Goal: Information Seeking & Learning: Learn about a topic

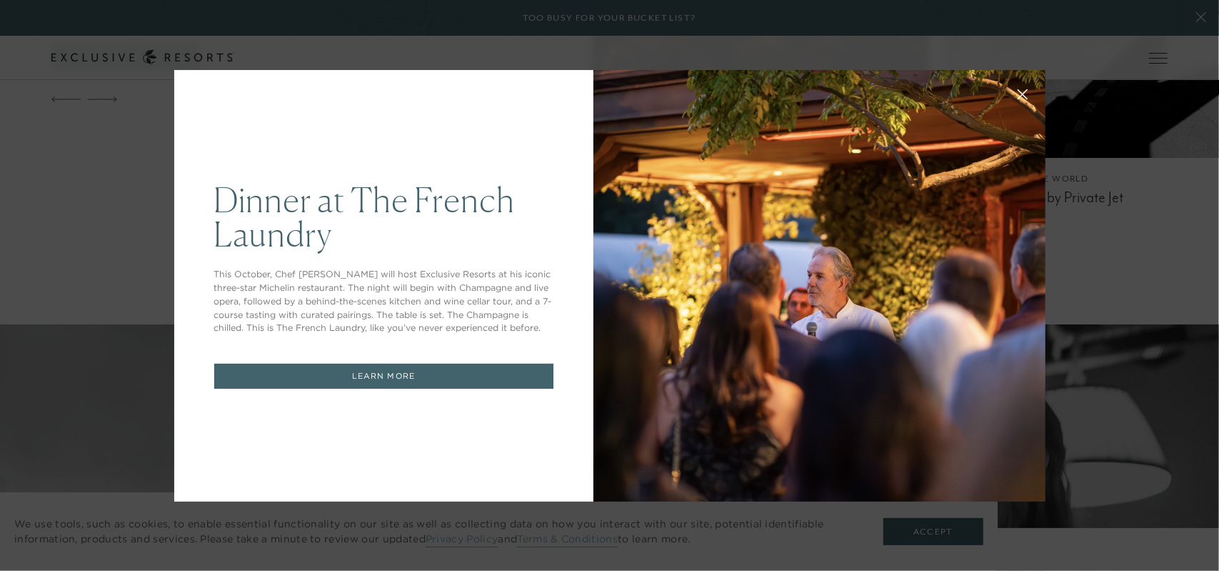
click at [1017, 89] on icon at bounding box center [1022, 94] width 11 height 11
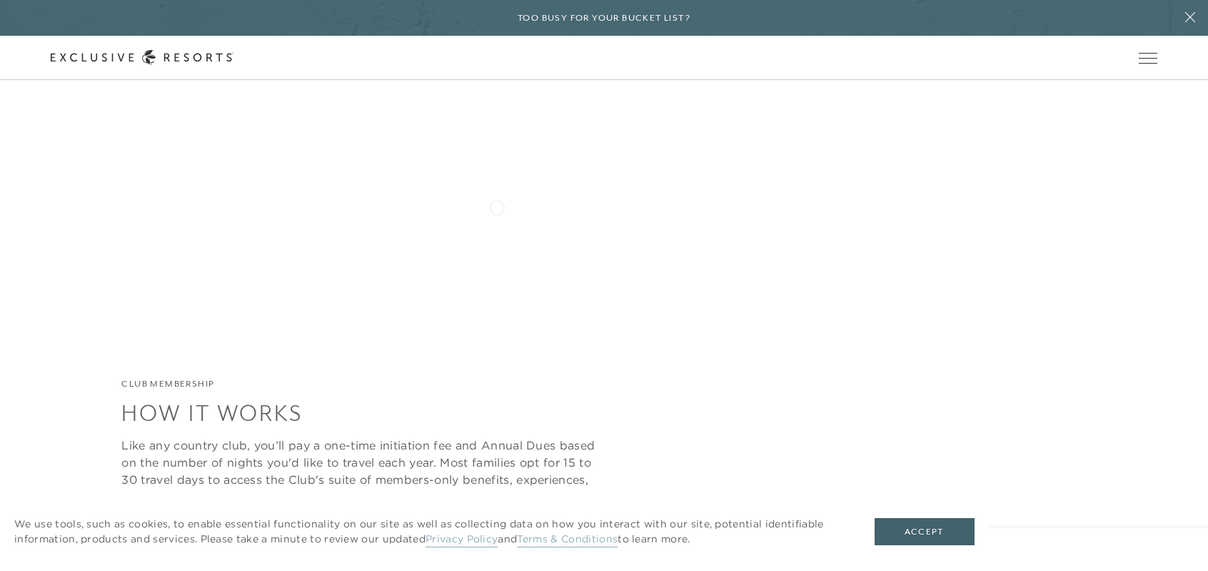
scroll to position [4857, 0]
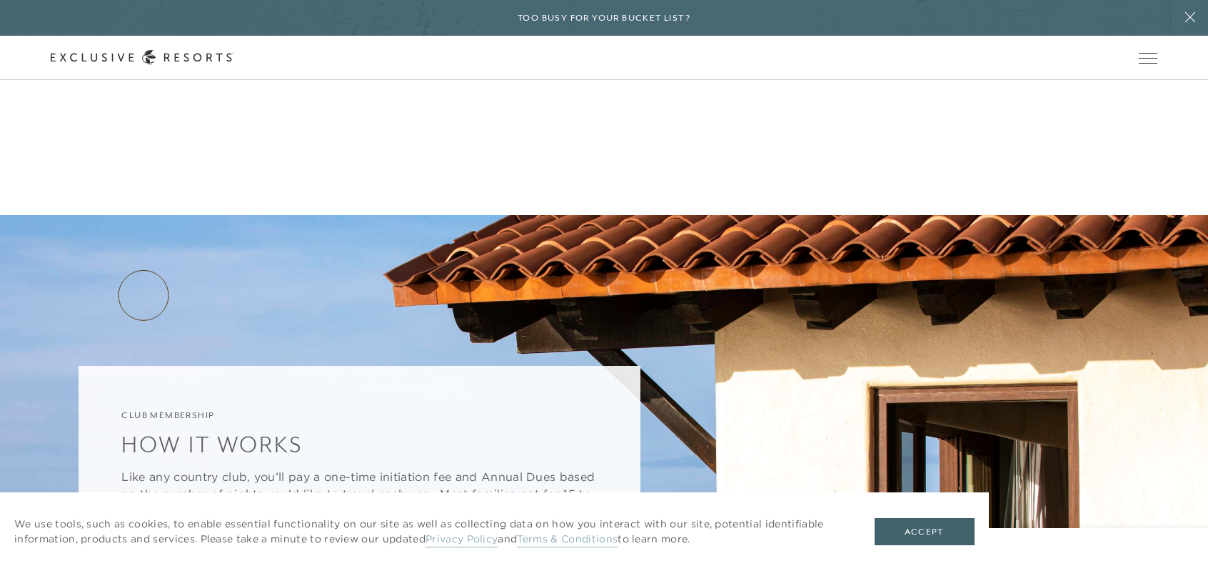
click at [144, 565] on link "Plans & Pricing" at bounding box center [181, 578] width 120 height 27
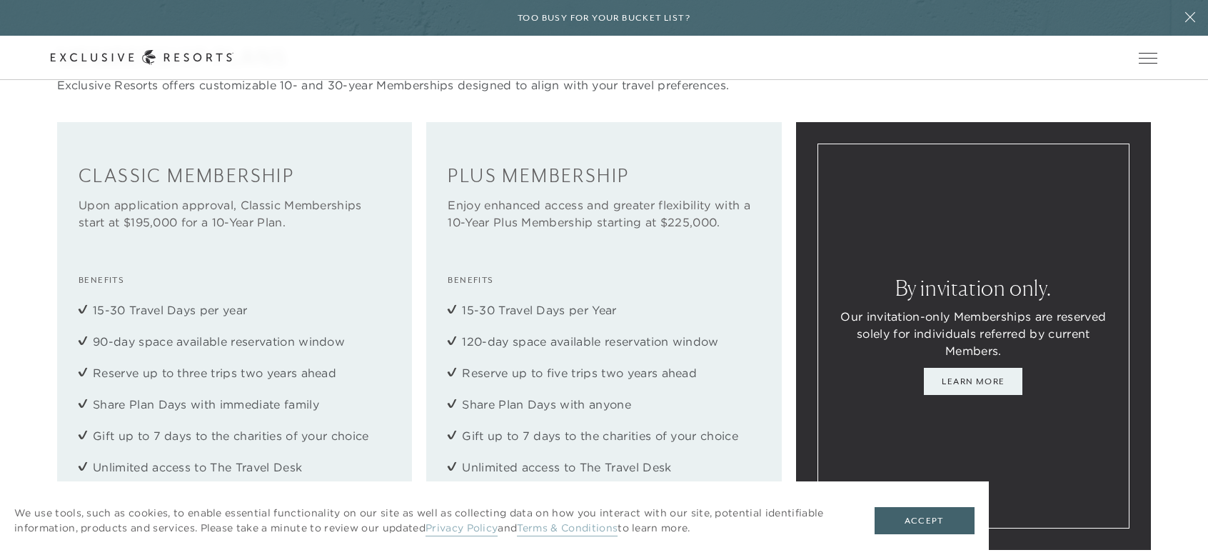
scroll to position [1643, 0]
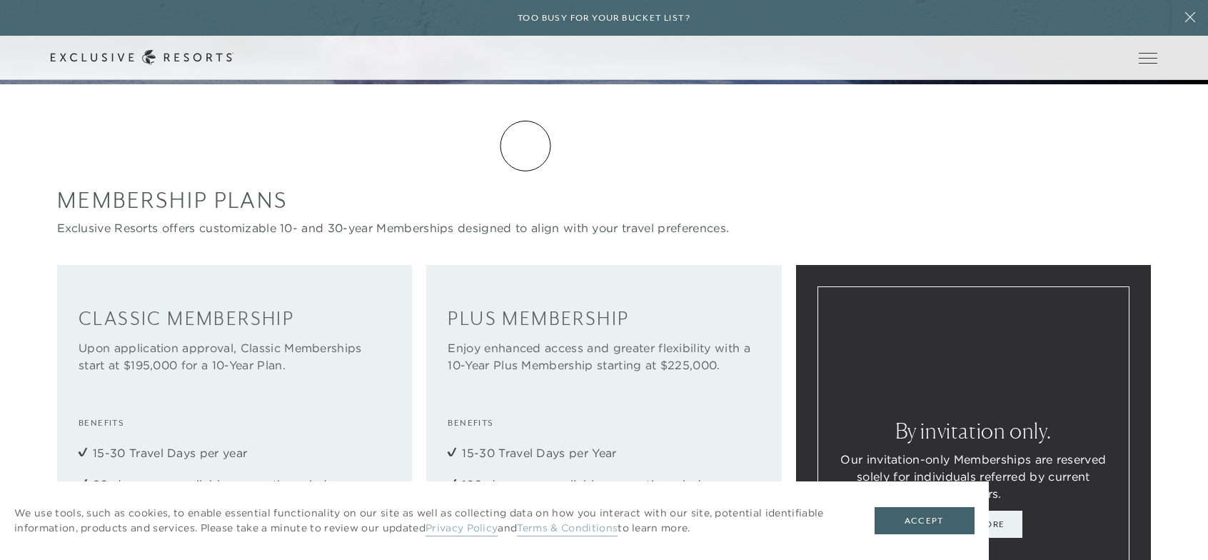
click at [0, 0] on link "Residence Collection" at bounding box center [0, 0] width 0 height 0
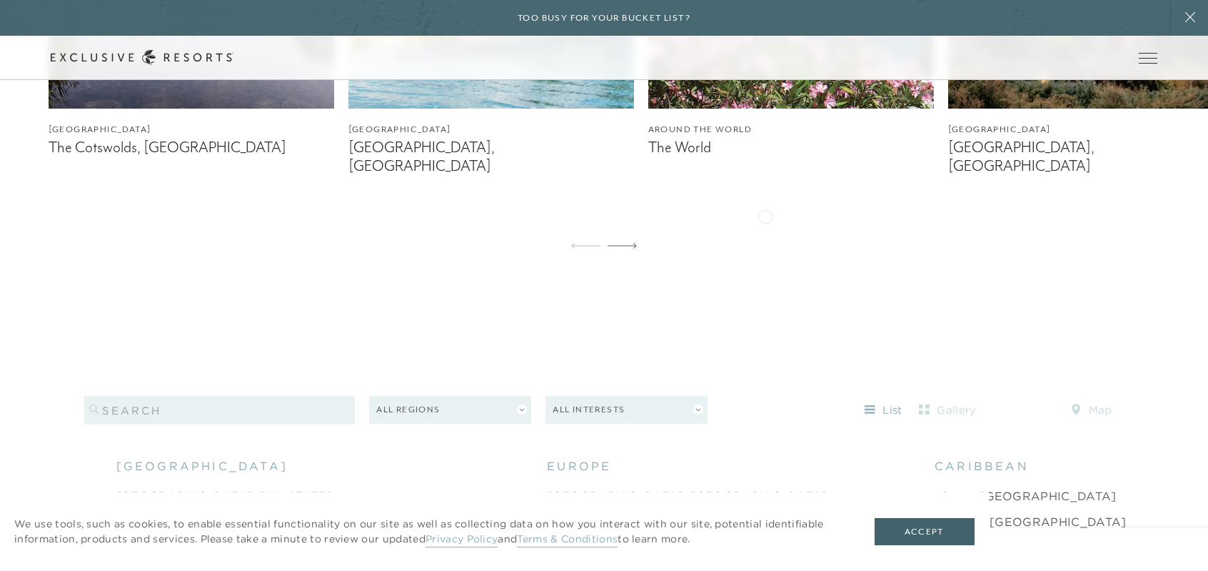
scroll to position [1071, 0]
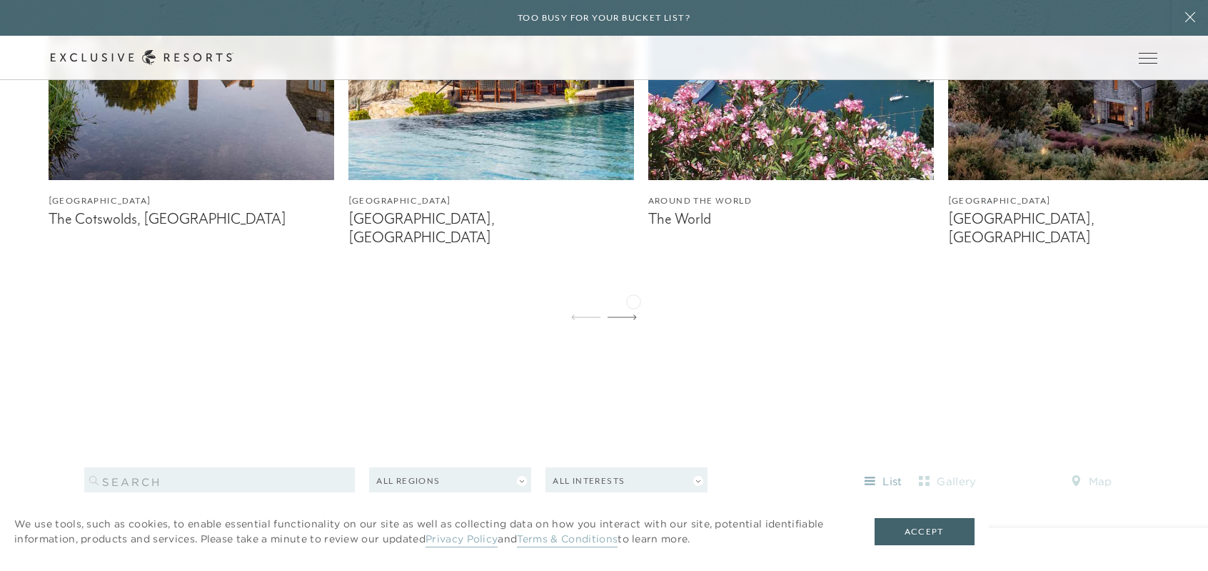
click at [633, 314] on icon at bounding box center [622, 317] width 29 height 6
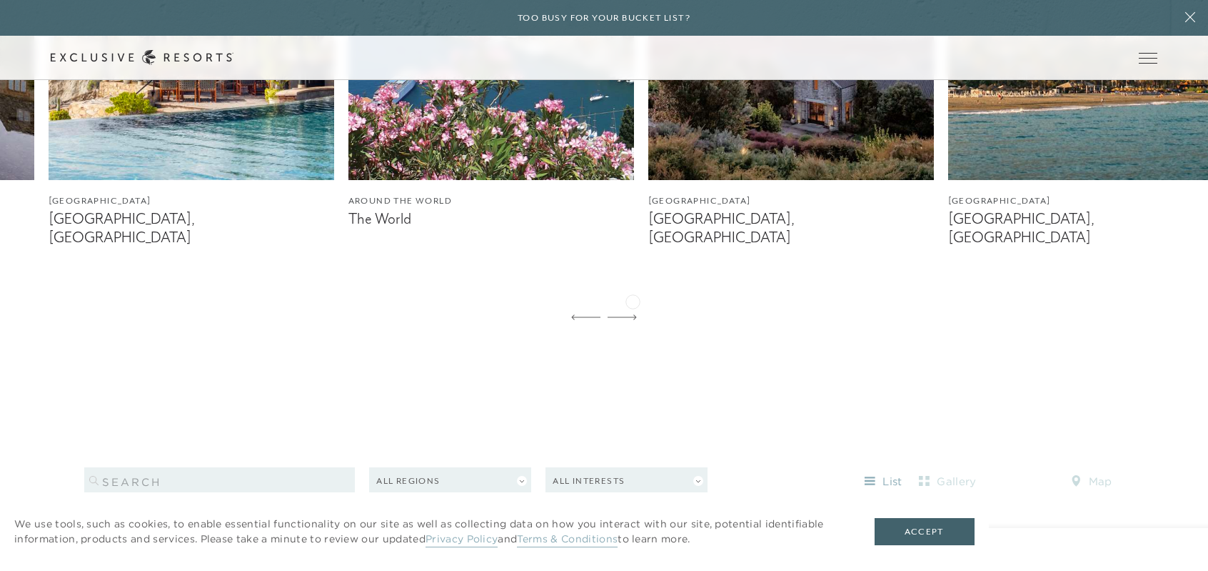
click at [633, 314] on icon at bounding box center [622, 317] width 29 height 6
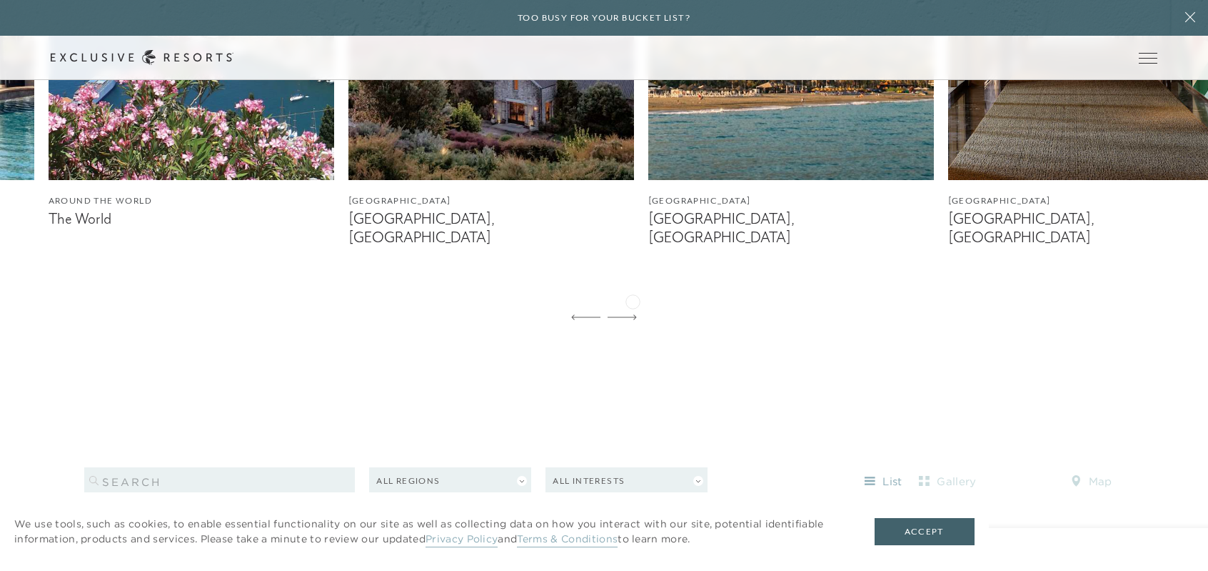
click at [633, 314] on icon at bounding box center [622, 317] width 29 height 6
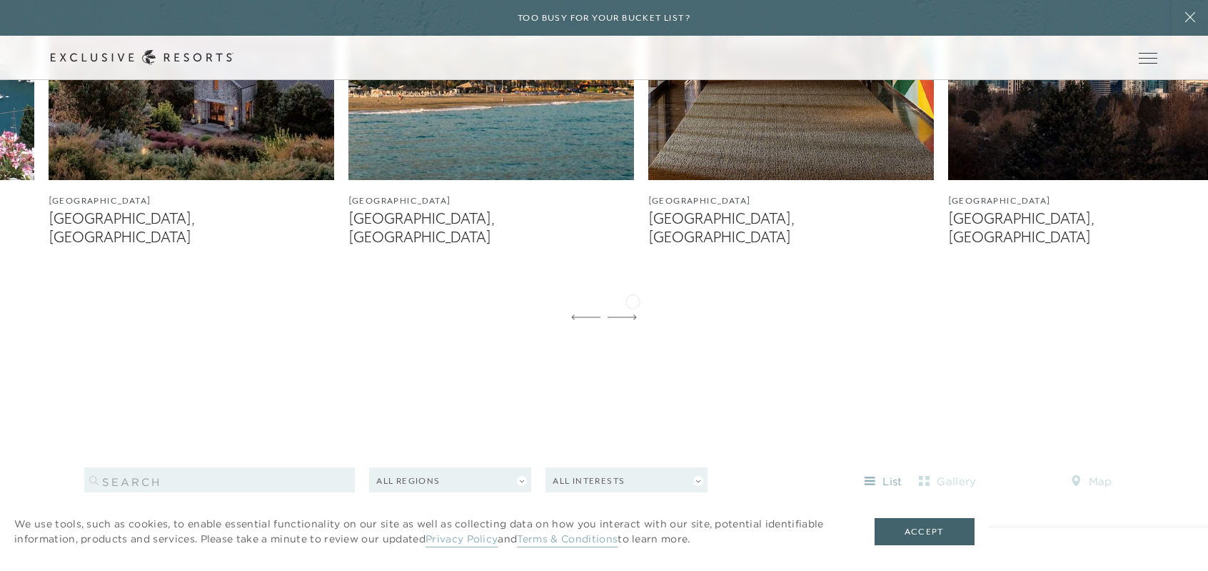
click at [633, 314] on icon at bounding box center [622, 317] width 29 height 6
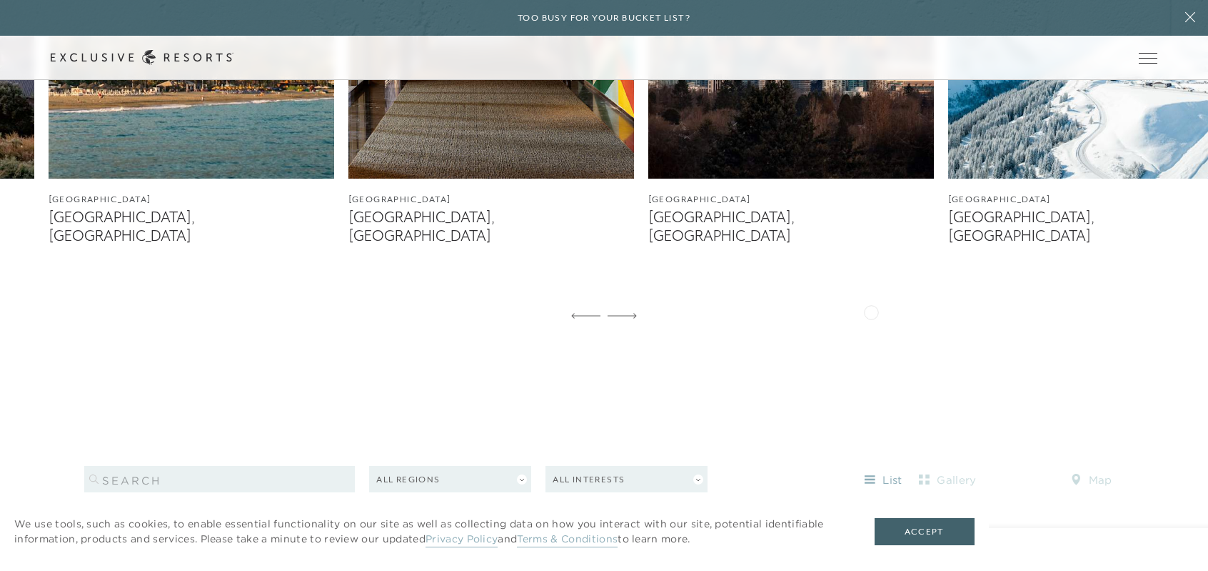
scroll to position [928, 0]
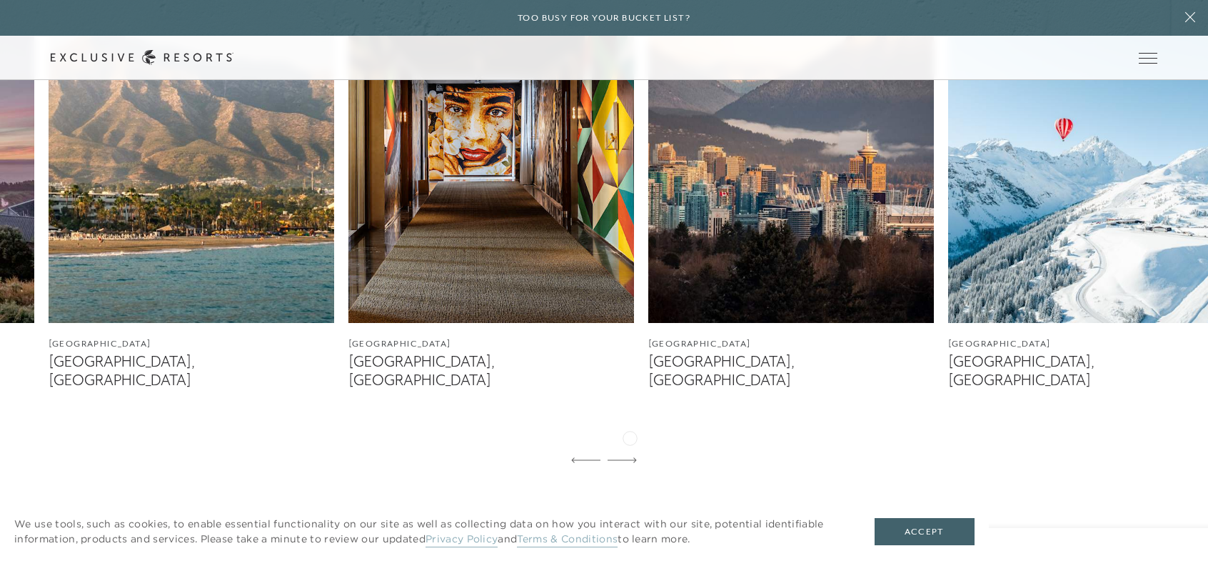
click at [630, 444] on div at bounding box center [622, 461] width 29 height 34
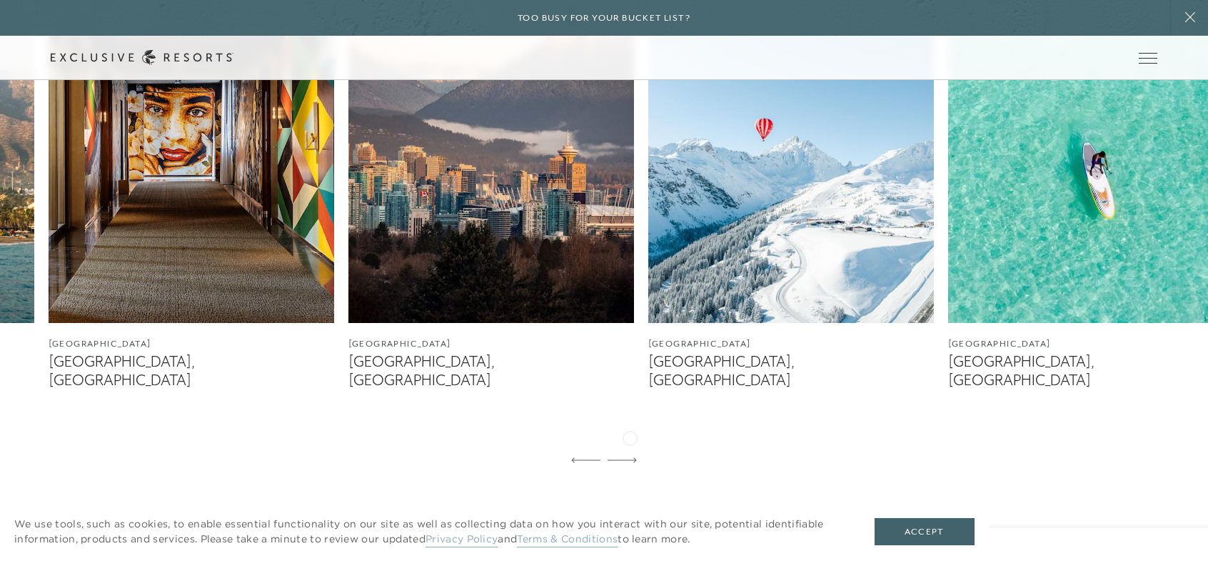
click at [630, 444] on div at bounding box center [622, 461] width 29 height 34
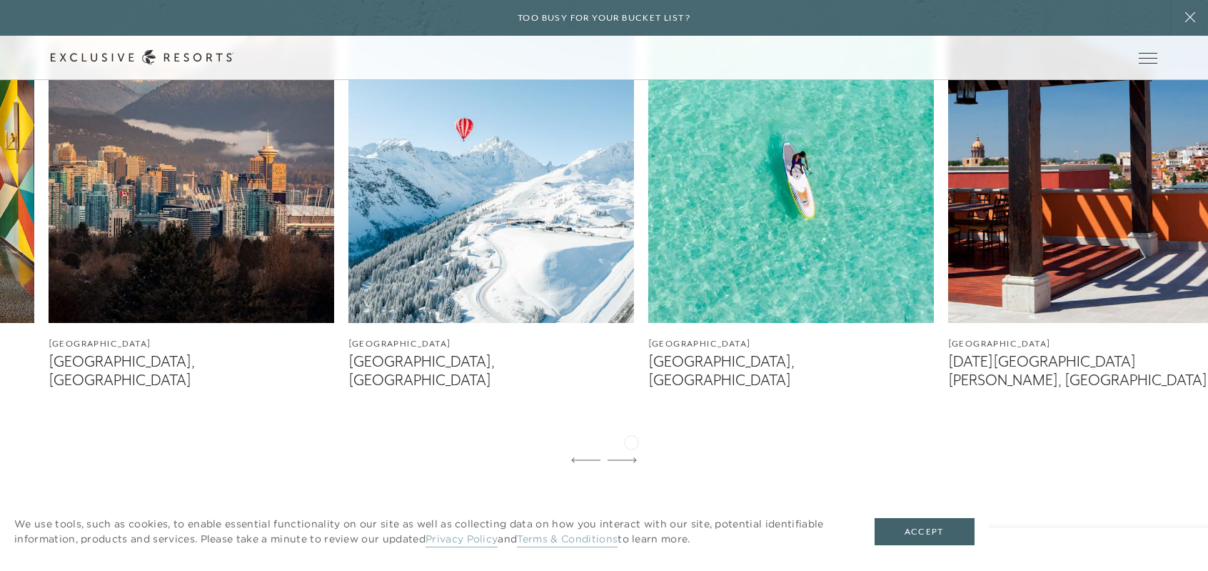
click at [631, 457] on icon at bounding box center [622, 460] width 29 height 6
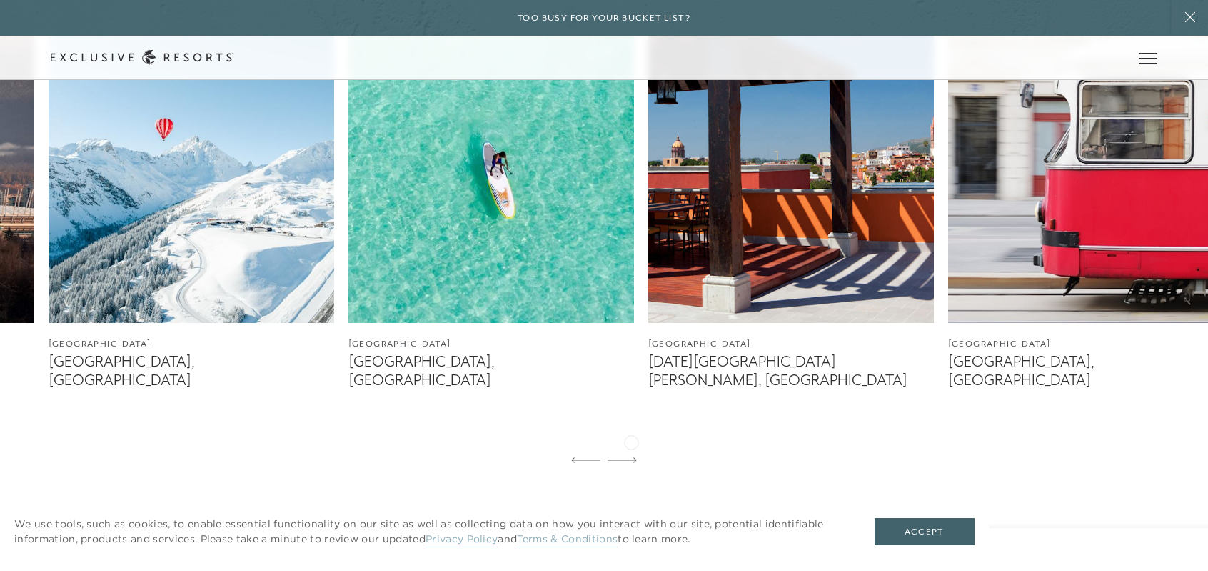
click at [631, 457] on icon at bounding box center [622, 460] width 29 height 6
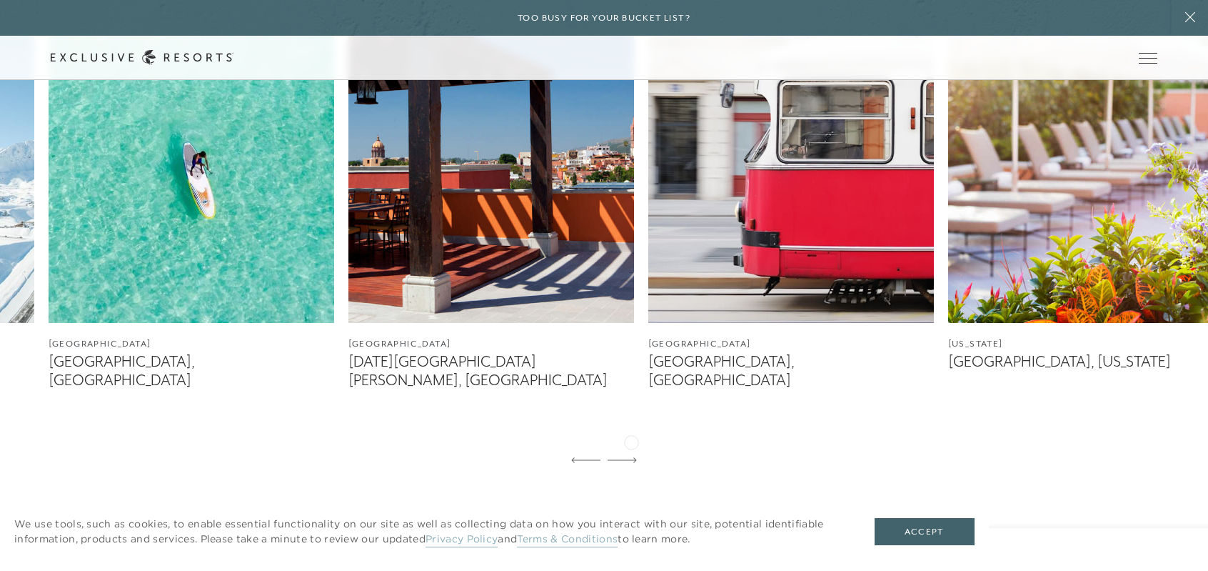
click at [631, 457] on icon at bounding box center [622, 460] width 29 height 6
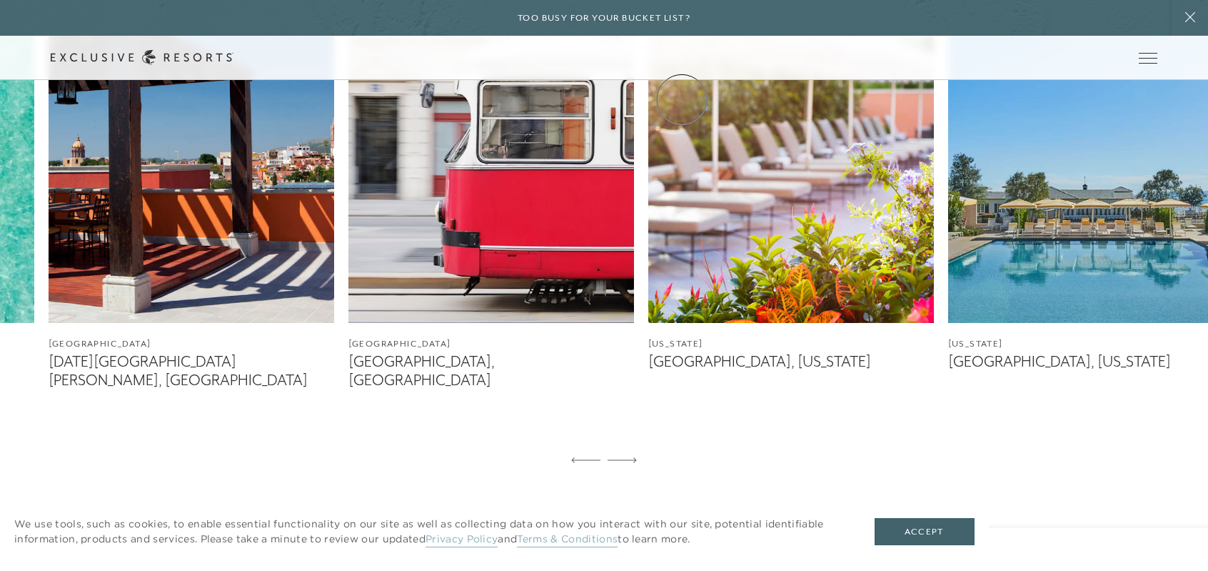
click at [0, 0] on link "Experience Collection" at bounding box center [0, 0] width 0 height 0
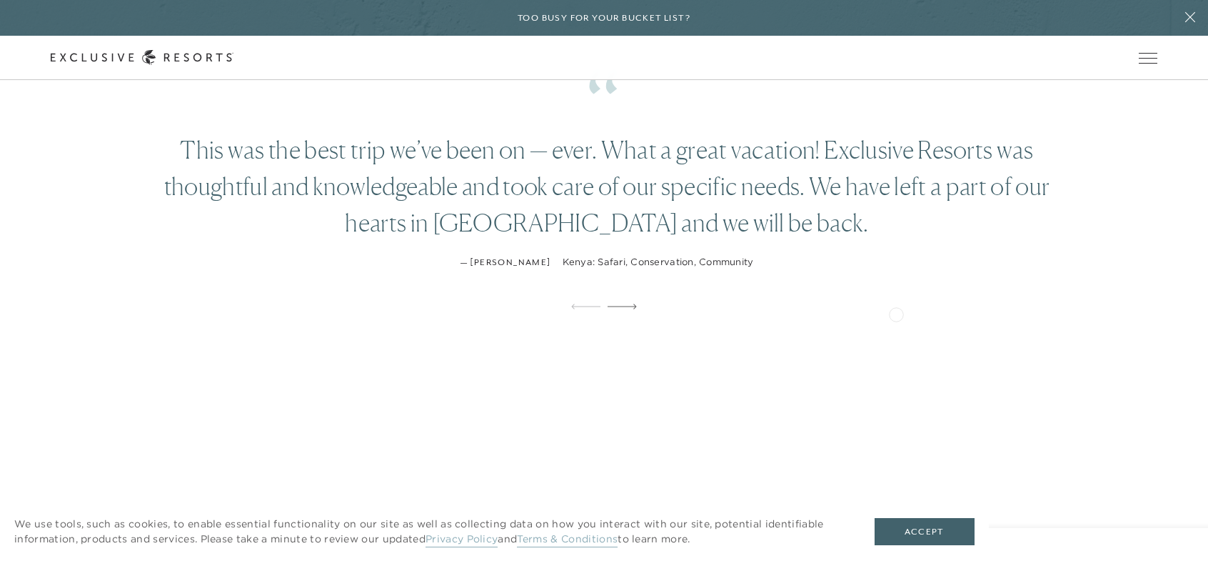
scroll to position [1928, 0]
